Goal: Communication & Community: Answer question/provide support

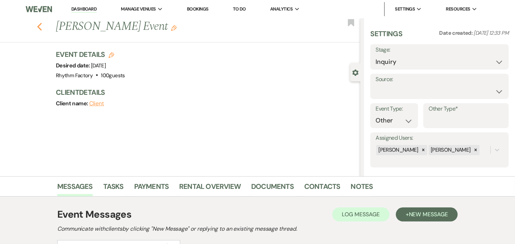
click at [40, 22] on icon "Previous" at bounding box center [39, 26] width 5 height 8
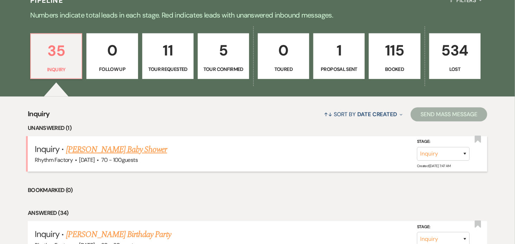
scroll to position [176, 0]
click at [134, 150] on link "[PERSON_NAME] Baby Shower" at bounding box center [116, 149] width 101 height 13
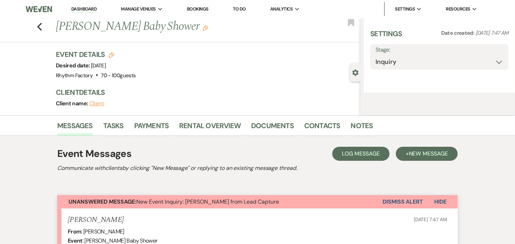
select select "3"
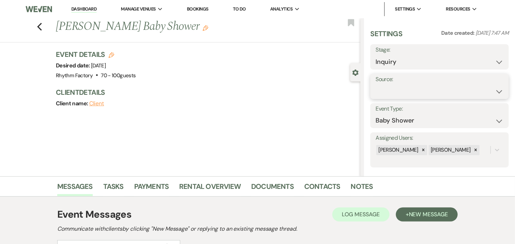
click at [497, 91] on select "Weven Venue Website Instagram Facebook Pinterest Google The Knot Wedding Wire H…" at bounding box center [440, 92] width 128 height 14
select select "12"
click at [376, 85] on select "Weven Venue Website Instagram Facebook Pinterest Google The Knot Wedding Wire H…" at bounding box center [440, 92] width 128 height 14
click at [486, 85] on button "Save" at bounding box center [490, 86] width 38 height 14
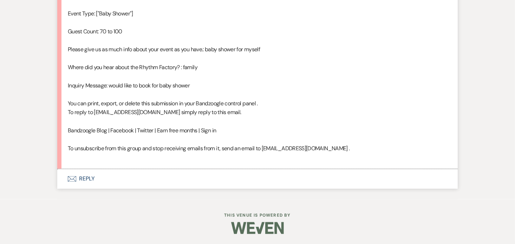
click at [88, 179] on button "Envelope Reply" at bounding box center [257, 179] width 400 height 20
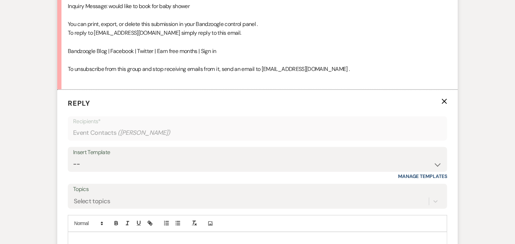
scroll to position [592, 0]
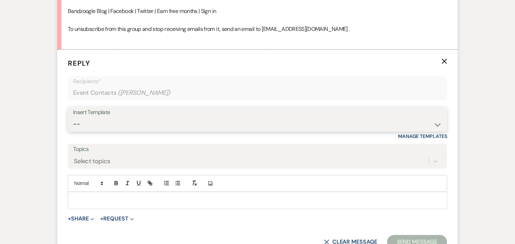
click at [436, 123] on select "-- Available Date I want PRICE More detail to give price Use our decor Wedding …" at bounding box center [257, 125] width 369 height 14
select select "3974"
click at [73, 118] on select "-- Available Date I want PRICE More detail to give price Use our decor Wedding …" at bounding box center [257, 125] width 369 height 14
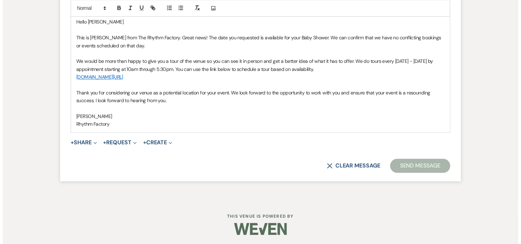
scroll to position [771, 0]
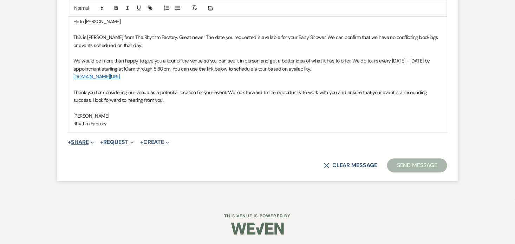
click at [79, 142] on button "+ Share Expand" at bounding box center [81, 142] width 26 height 6
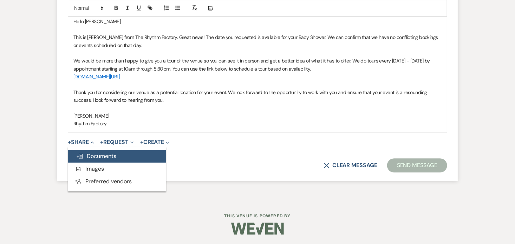
click at [120, 157] on button "Doc Upload Documents" at bounding box center [117, 156] width 98 height 13
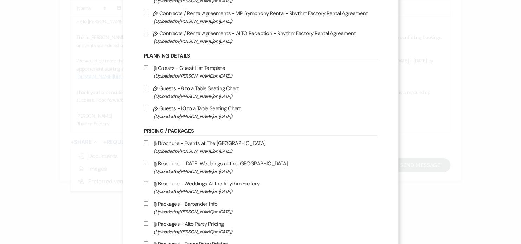
scroll to position [211, 0]
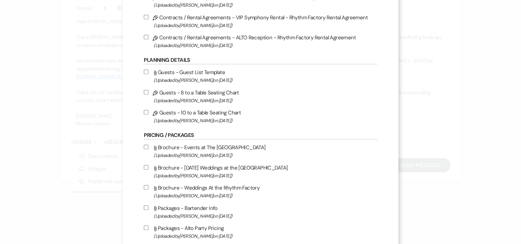
click at [145, 147] on input "Attach File Brochure - Events at The Rhythm Factory (Uploaded by [PERSON_NAME] …" at bounding box center [146, 147] width 5 height 5
checkbox input "true"
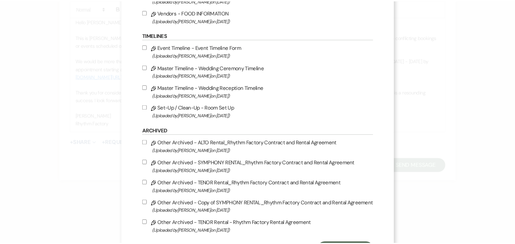
scroll to position [782, 0]
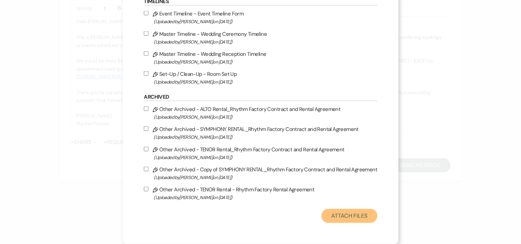
click at [348, 216] on button "Attach Files" at bounding box center [349, 216] width 56 height 14
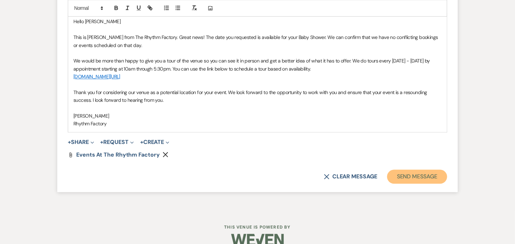
click at [429, 175] on button "Send Message" at bounding box center [417, 177] width 60 height 14
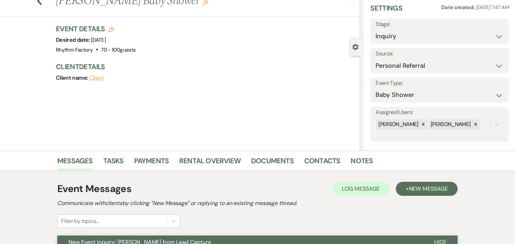
scroll to position [0, 0]
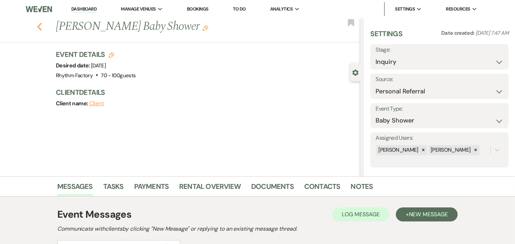
click at [41, 25] on icon "Previous" at bounding box center [39, 26] width 5 height 8
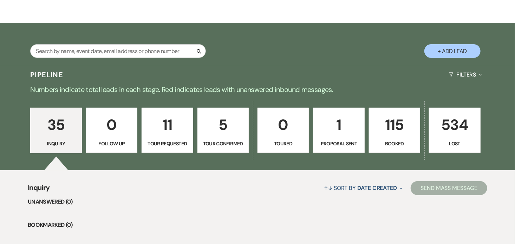
scroll to position [141, 0]
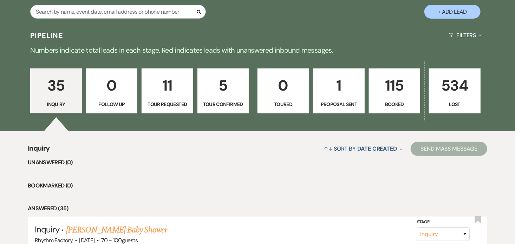
click at [398, 92] on p "115" at bounding box center [394, 86] width 42 height 24
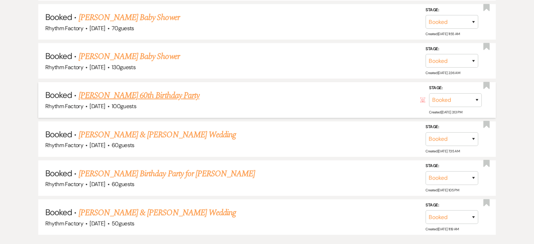
scroll to position [4600, 0]
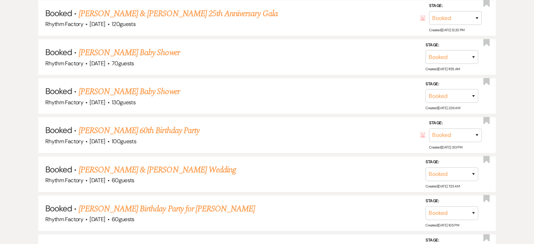
click at [130, 85] on link "[PERSON_NAME] Baby Shower" at bounding box center [129, 91] width 101 height 13
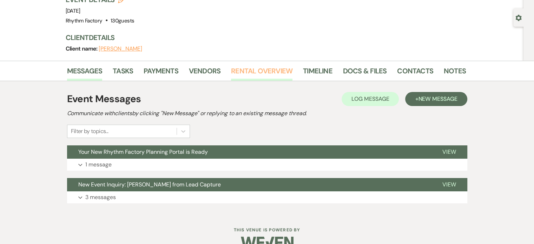
scroll to position [69, 0]
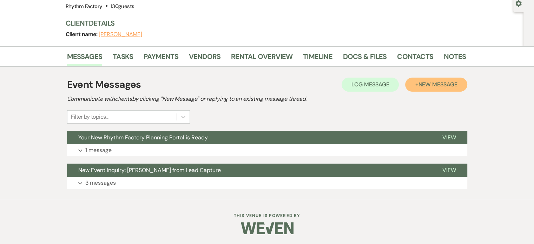
click at [441, 84] on span "New Message" at bounding box center [437, 84] width 39 height 7
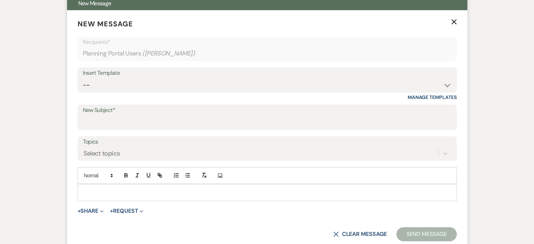
scroll to position [210, 0]
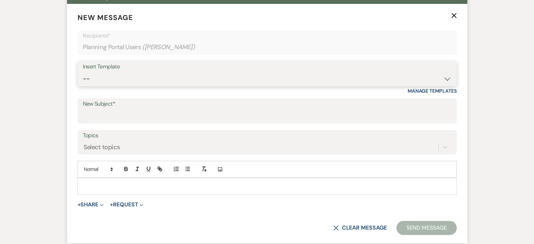
click at [449, 78] on select "-- Available Date I want PRICE More detail to give price Use our decor Wedding …" at bounding box center [267, 79] width 369 height 14
click at [452, 14] on icon "X" at bounding box center [454, 16] width 6 height 6
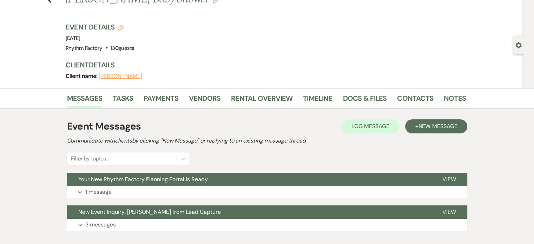
scroll to position [0, 0]
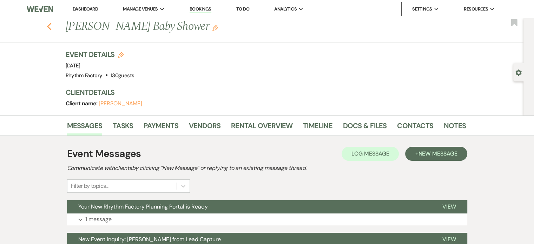
click at [52, 26] on icon "Previous" at bounding box center [49, 26] width 5 height 8
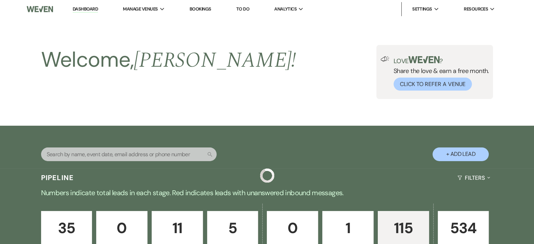
scroll to position [4600, 0]
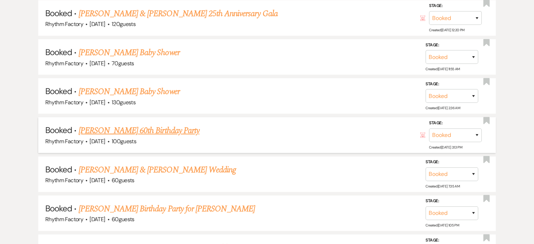
click at [163, 124] on link "[PERSON_NAME] 60th Birthday Party" at bounding box center [139, 130] width 121 height 13
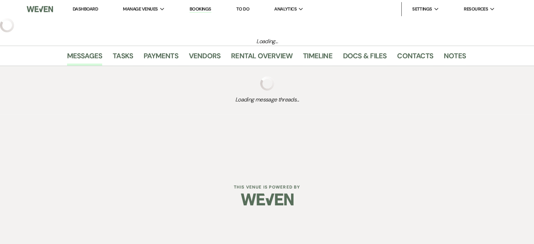
select select "5"
select select "4"
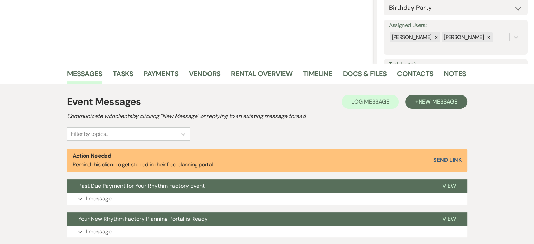
scroll to position [176, 0]
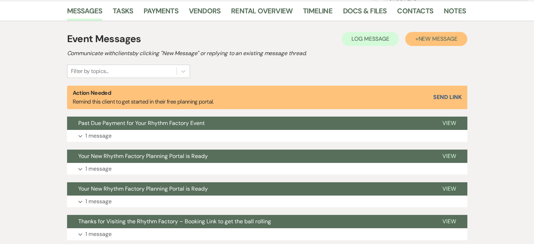
click at [431, 43] on button "+ New Message" at bounding box center [436, 39] width 62 height 14
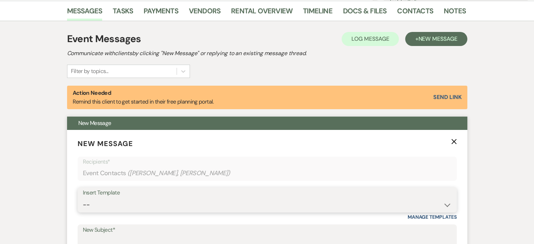
click at [449, 203] on select "-- Available Date I want PRICE More detail to give price Use our decor Wedding …" at bounding box center [267, 205] width 369 height 14
select select "4040"
click at [83, 198] on select "-- Available Date I want PRICE More detail to give price Use our decor Wedding …" at bounding box center [267, 205] width 369 height 14
type input "We’d Love to Hear About Your Experience at the Rhythm Factory!🌟"
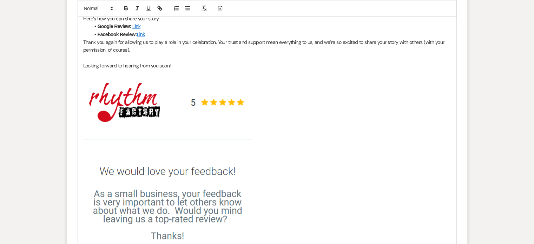
scroll to position [667, 0]
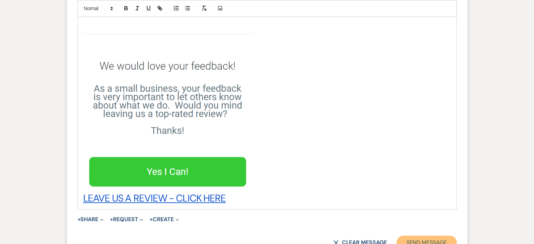
click at [419, 239] on button "Send Message" at bounding box center [427, 243] width 60 height 14
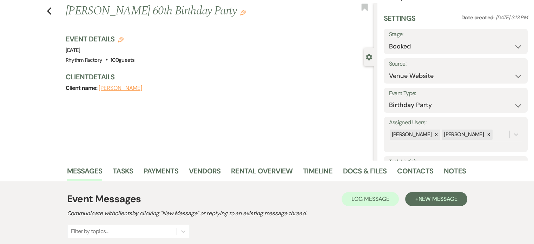
scroll to position [0, 0]
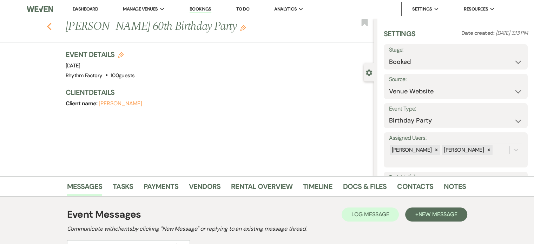
click at [51, 25] on use "button" at bounding box center [49, 27] width 5 height 8
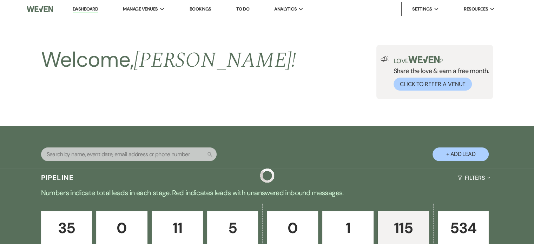
scroll to position [4600, 0]
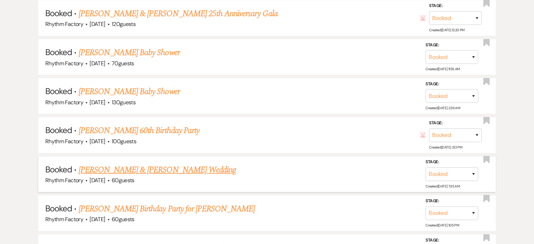
click at [187, 164] on link "[PERSON_NAME] & [PERSON_NAME] Wedding" at bounding box center [157, 170] width 157 height 13
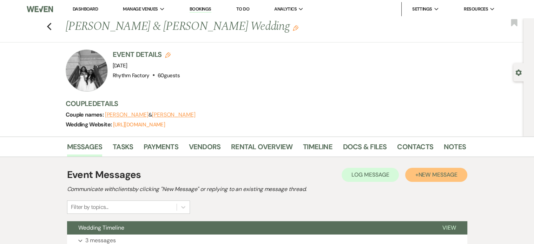
click at [455, 176] on span "New Message" at bounding box center [437, 174] width 39 height 7
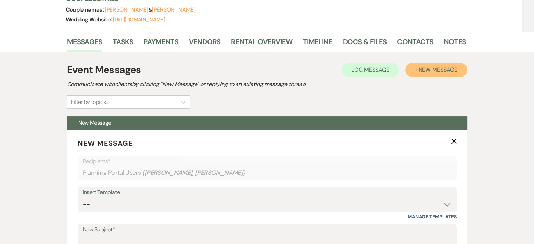
scroll to position [105, 0]
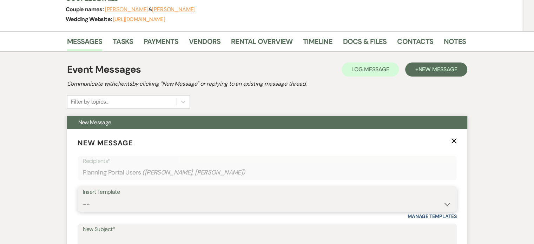
click at [446, 203] on select "-- Available Date I want PRICE More detail to give price Use our decor Wedding …" at bounding box center [267, 204] width 369 height 14
select select "4040"
click at [83, 197] on select "-- Available Date I want PRICE More detail to give price Use our decor Wedding …" at bounding box center [267, 204] width 369 height 14
type input "We’d Love to Hear About Your Experience at the Rhythm Factory!🌟"
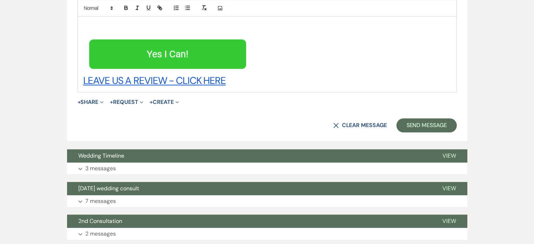
scroll to position [773, 0]
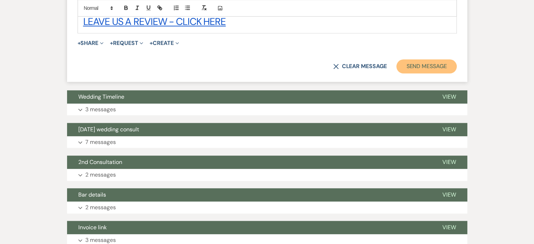
click at [424, 65] on button "Send Message" at bounding box center [427, 66] width 60 height 14
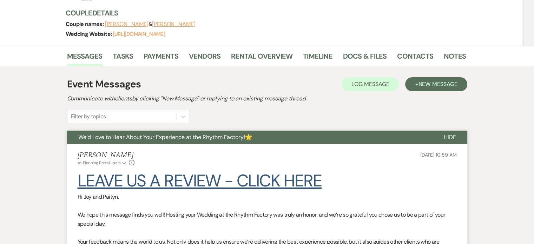
scroll to position [0, 0]
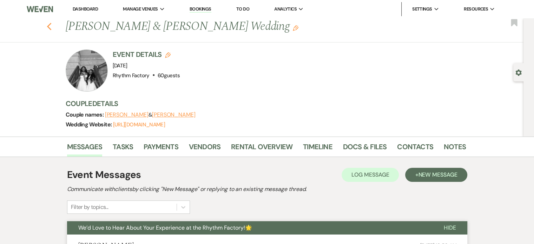
click at [51, 26] on use "button" at bounding box center [49, 27] width 5 height 8
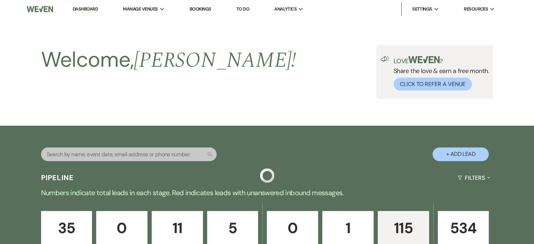
scroll to position [4600, 0]
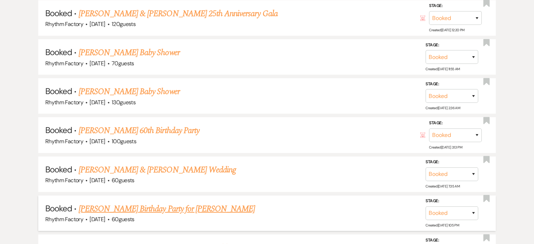
click at [190, 203] on link "[PERSON_NAME] Birthday Party for [PERSON_NAME]" at bounding box center [167, 209] width 177 height 13
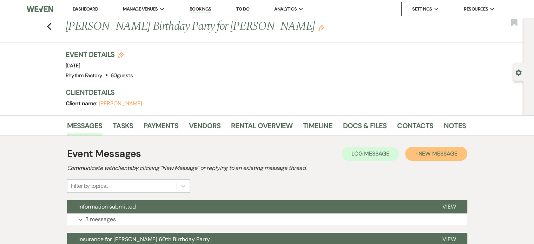
click at [429, 151] on span "New Message" at bounding box center [437, 153] width 39 height 7
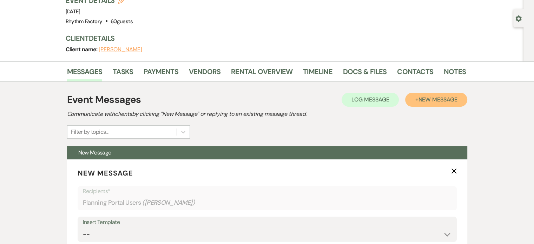
scroll to position [105, 0]
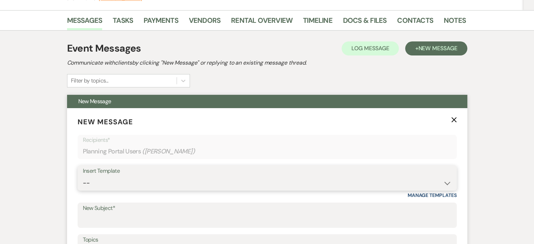
click at [447, 181] on select "-- Available Date I want PRICE More detail to give price Use our decor Wedding …" at bounding box center [267, 183] width 369 height 14
select select "4040"
click at [83, 176] on select "-- Available Date I want PRICE More detail to give price Use our decor Wedding …" at bounding box center [267, 183] width 369 height 14
type input "We’d Love to Hear About Your Experience at the Rhythm Factory!🌟"
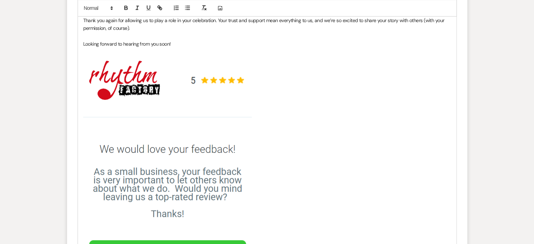
scroll to position [632, 0]
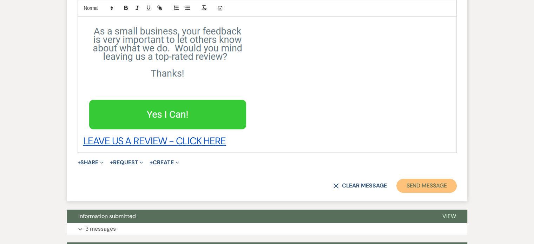
click at [433, 189] on button "Send Message" at bounding box center [427, 186] width 60 height 14
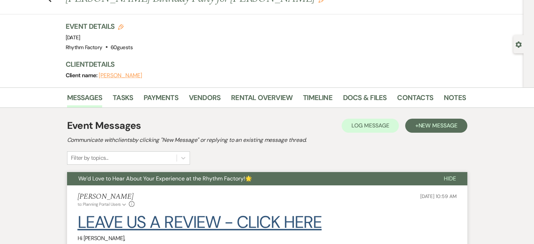
scroll to position [0, 0]
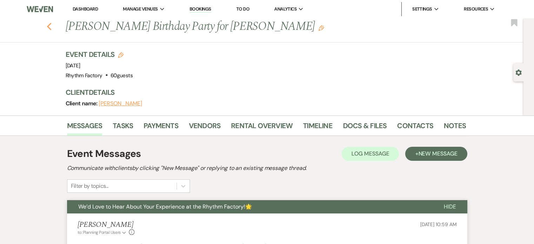
click at [51, 27] on use "button" at bounding box center [49, 27] width 5 height 8
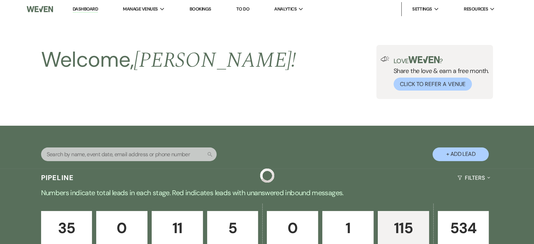
scroll to position [4600, 0]
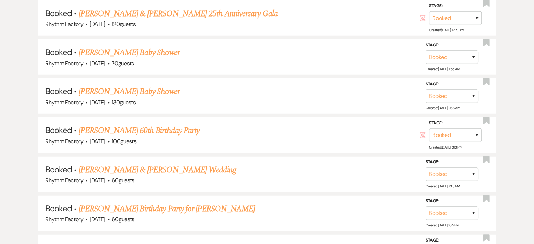
click at [179, 242] on link "[PERSON_NAME] & [PERSON_NAME] Wedding" at bounding box center [157, 248] width 157 height 13
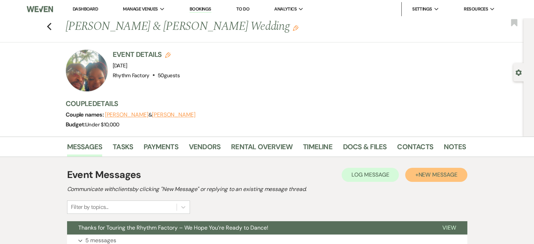
click at [441, 175] on span "New Message" at bounding box center [437, 174] width 39 height 7
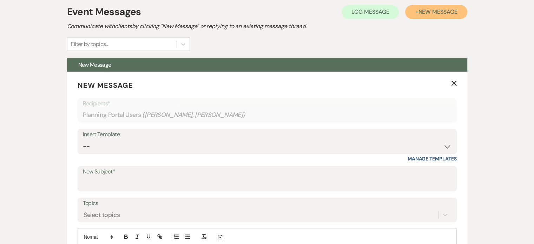
scroll to position [211, 0]
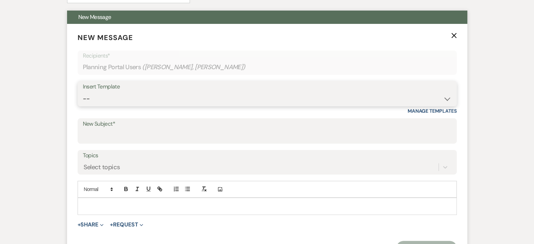
click at [447, 98] on select "-- Available Date I want PRICE More detail to give price Use our decor Wedding …" at bounding box center [267, 99] width 369 height 14
select select "4040"
click at [83, 92] on select "-- Available Date I want PRICE More detail to give price Use our decor Wedding …" at bounding box center [267, 99] width 369 height 14
type input "We’d Love to Hear About Your Experience at the Rhythm Factory!🌟"
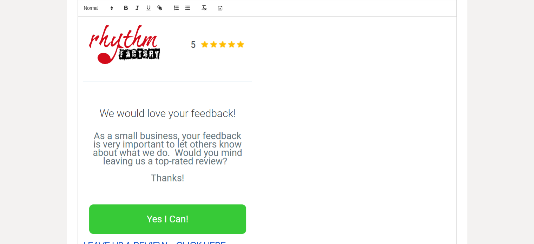
scroll to position [597, 0]
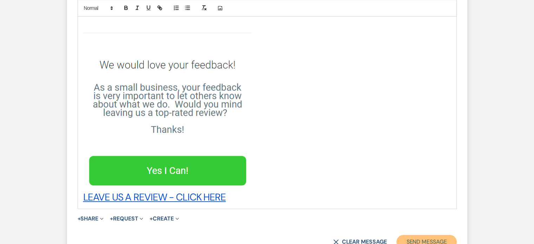
click at [440, 239] on button "Send Message" at bounding box center [427, 242] width 60 height 14
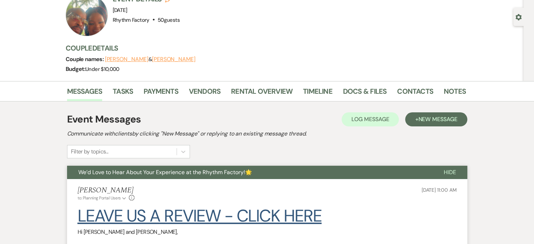
scroll to position [0, 0]
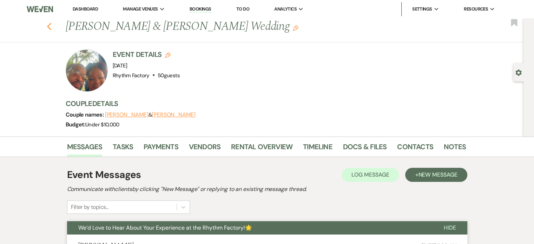
click at [49, 26] on icon "Previous" at bounding box center [49, 26] width 5 height 8
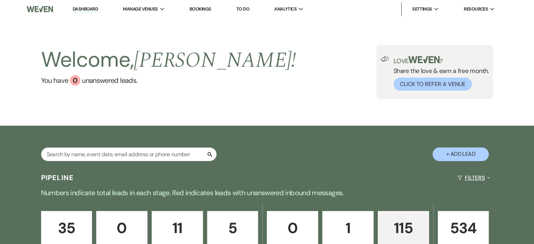
click at [488, 176] on icon "Expand" at bounding box center [489, 178] width 3 height 6
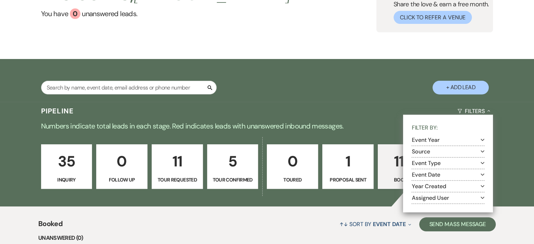
scroll to position [70, 0]
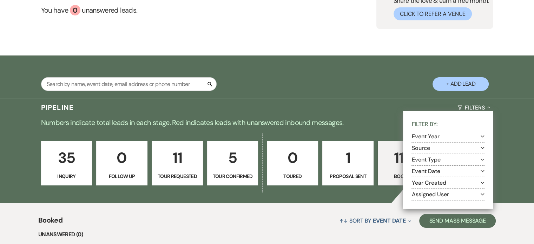
click at [482, 172] on icon "Expand" at bounding box center [483, 171] width 4 height 6
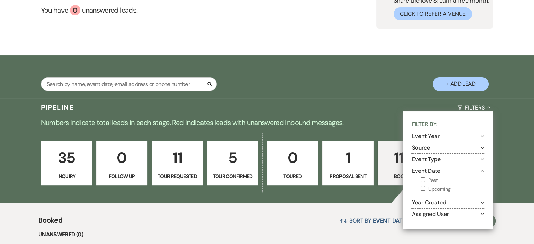
click at [422, 187] on input "Upcoming" at bounding box center [423, 188] width 5 height 5
checkbox input "true"
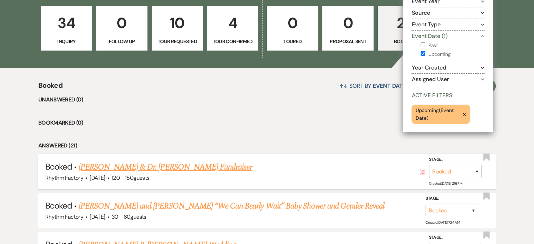
scroll to position [211, 0]
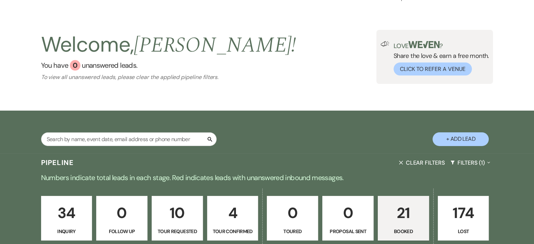
scroll to position [0, 0]
